Goal: Transaction & Acquisition: Purchase product/service

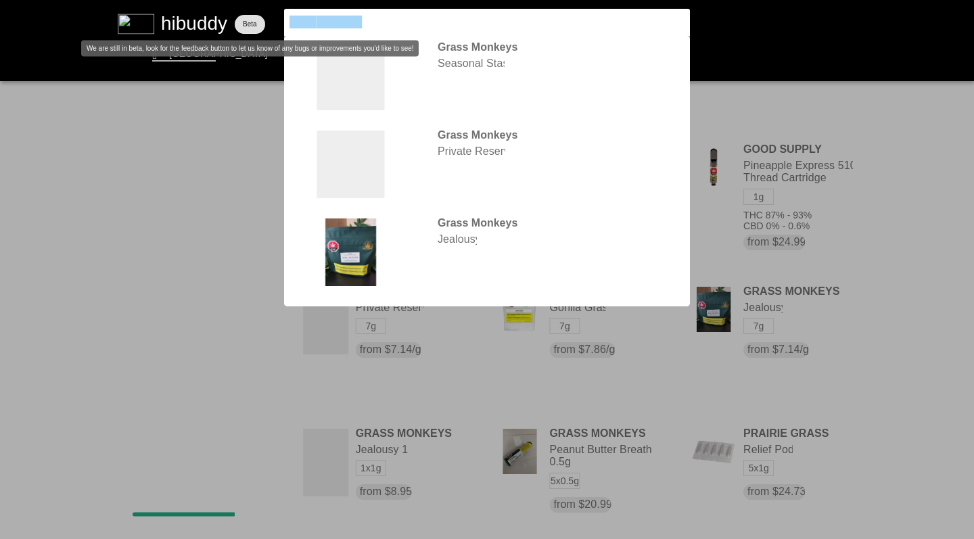
click at [245, 28] on flt-glass-pane at bounding box center [487, 269] width 974 height 539
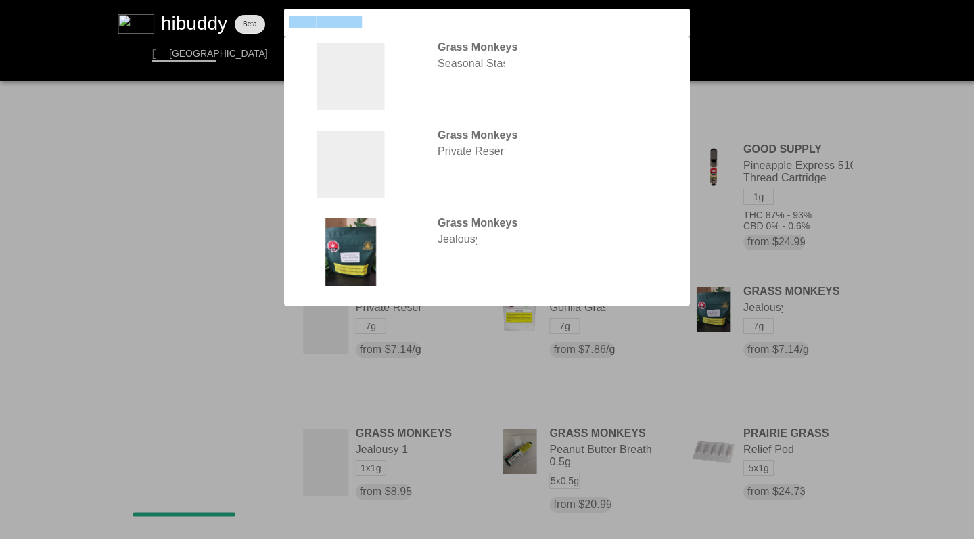
type input "Straight Cash Homie"
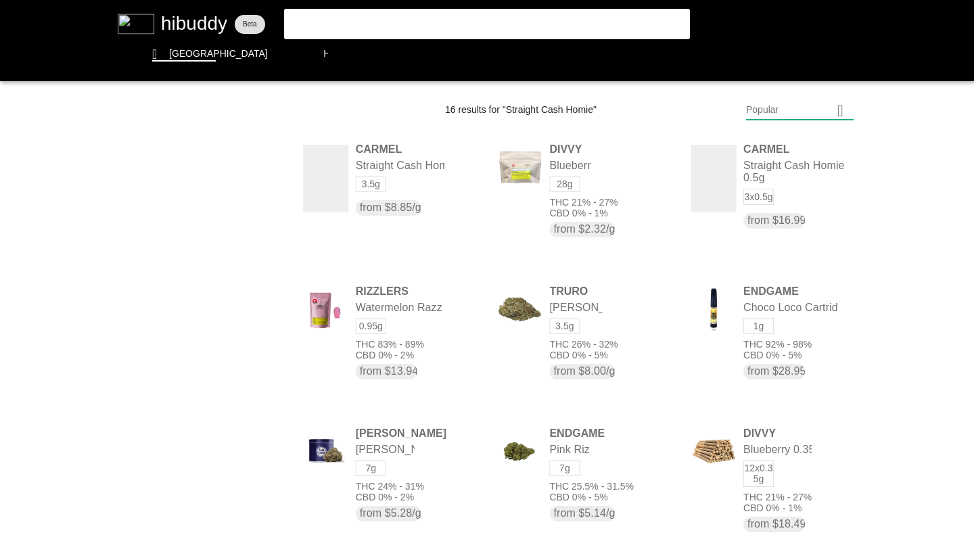
click at [331, 180] on flt-glass-pane at bounding box center [487, 269] width 974 height 539
click at [721, 191] on flt-glass-pane at bounding box center [487, 269] width 974 height 539
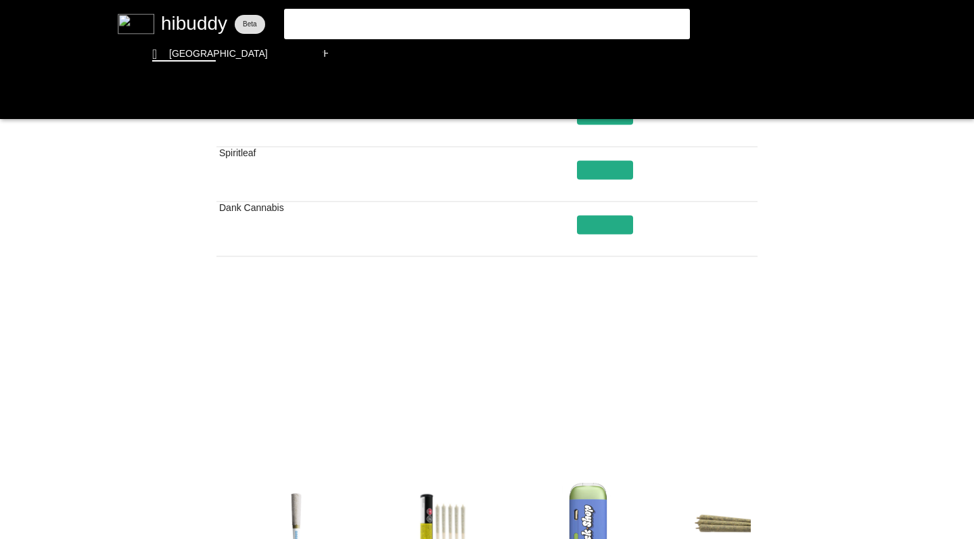
click at [556, 408] on flt-glass-pane at bounding box center [487, 269] width 974 height 539
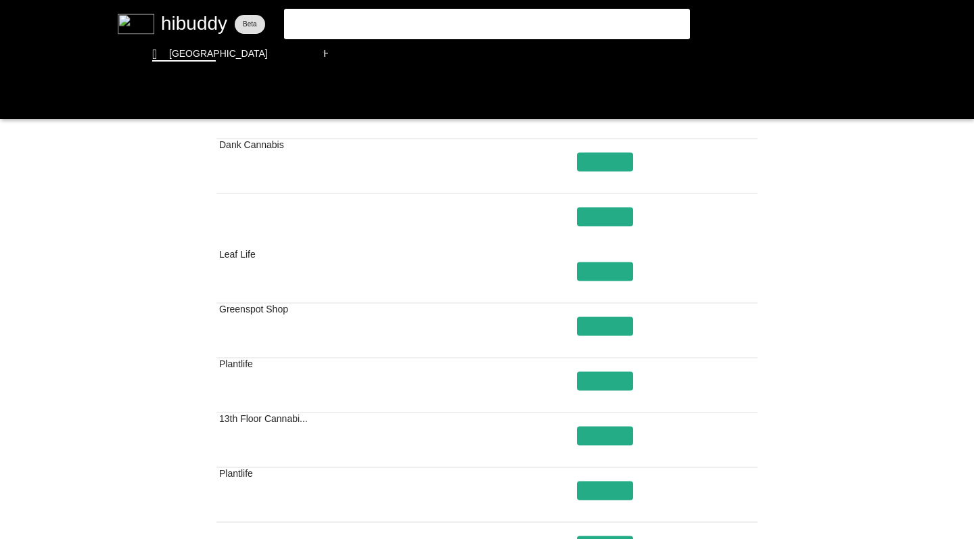
click at [14, 101] on flt-glass-pane at bounding box center [487, 269] width 974 height 539
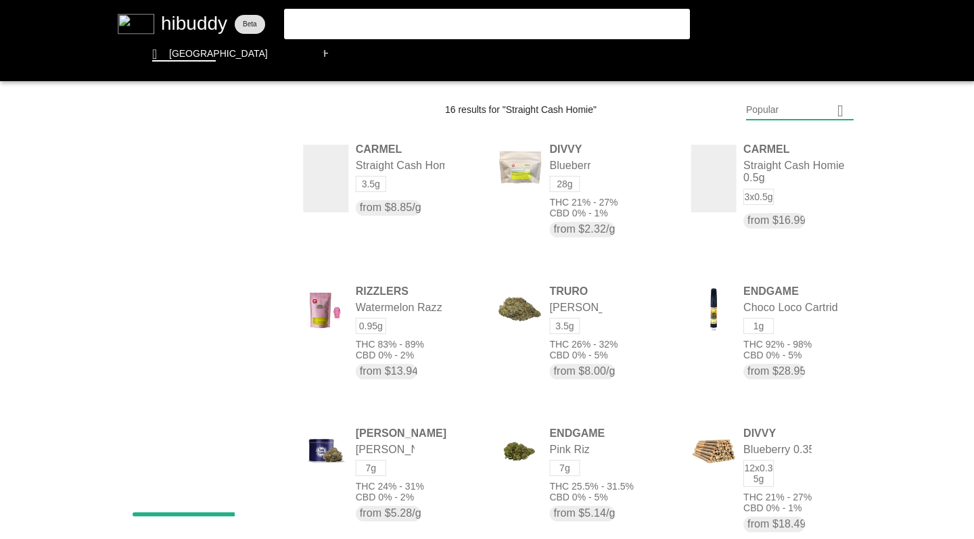
click at [406, 163] on flt-glass-pane at bounding box center [487, 269] width 974 height 539
